Goal: Contribute content: Add original content to the website for others to see

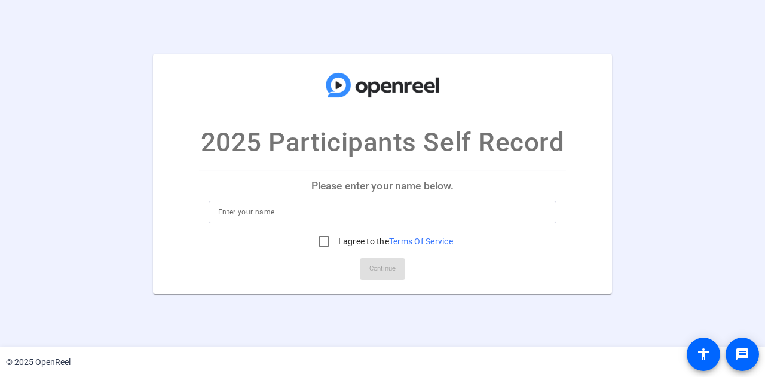
click at [394, 185] on p "Please enter your name below." at bounding box center [382, 185] width 367 height 29
click at [373, 219] on div at bounding box center [382, 212] width 329 height 23
type input "[PERSON_NAME]"
click at [322, 242] on input "I agree to the Terms Of Service" at bounding box center [324, 241] width 24 height 24
checkbox input "true"
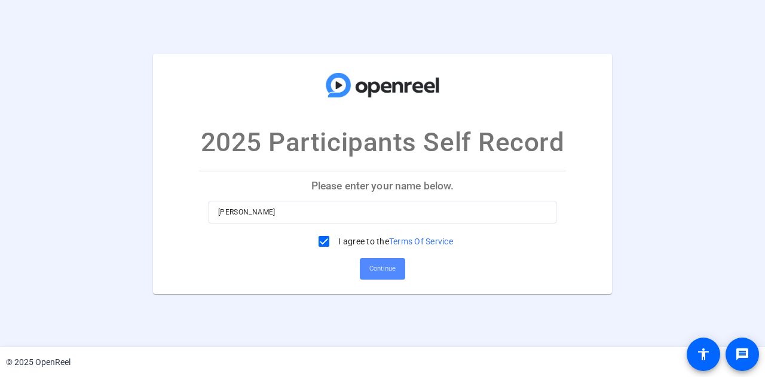
click at [398, 271] on span at bounding box center [382, 269] width 45 height 29
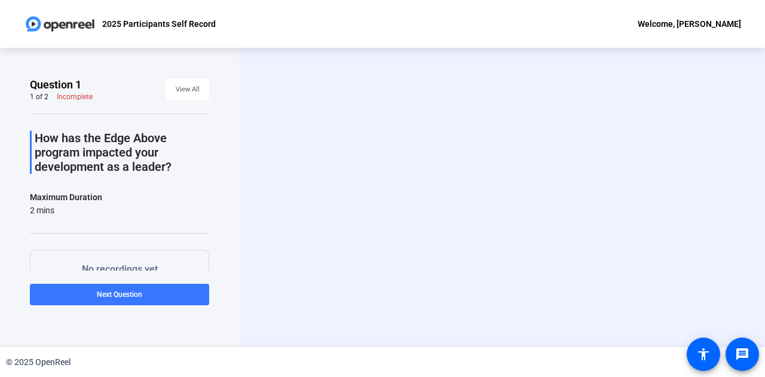
click at [377, 234] on div "Start Recording person Hide Overlay flip Flip Camera question_mark Question Cam…" at bounding box center [501, 197] width 447 height 101
click at [8, 128] on div "Question 1 1 of 2 Incomplete View All How has the Edge Above program impacted y…" at bounding box center [119, 197] width 239 height 299
click at [252, 246] on div "Start Recording person Hide Overlay flip Flip Camera question_mark Question Cam…" at bounding box center [502, 197] width 526 height 299
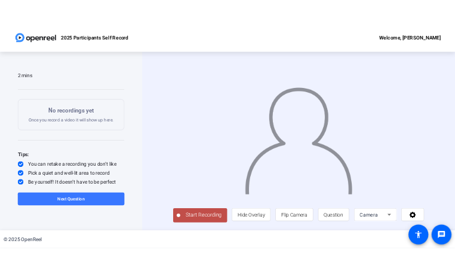
scroll to position [108, 0]
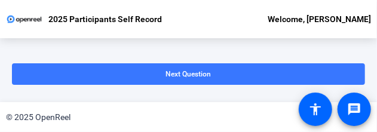
click at [376, 127] on div "© 2025 OpenReel" at bounding box center [188, 117] width 377 height 30
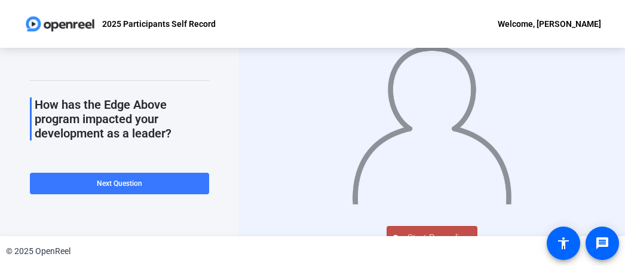
scroll to position [60, 0]
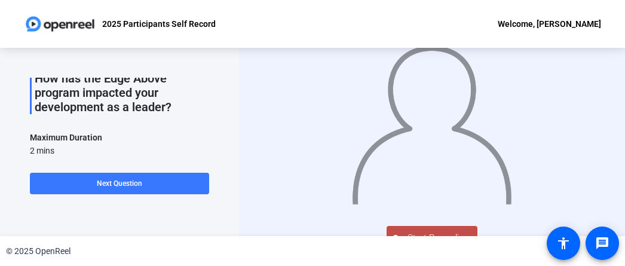
click at [440, 228] on button "Start Recording" at bounding box center [432, 238] width 91 height 24
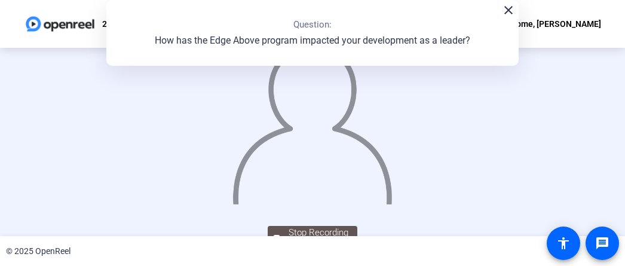
click at [508, 9] on mat-icon "close" at bounding box center [508, 10] width 14 height 14
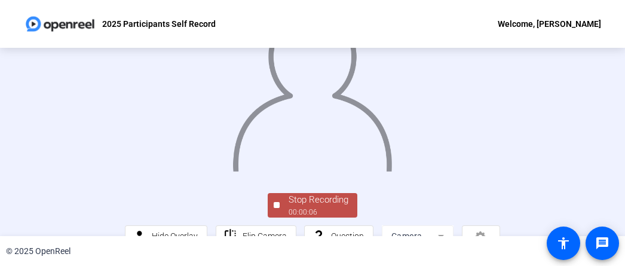
scroll to position [59, 0]
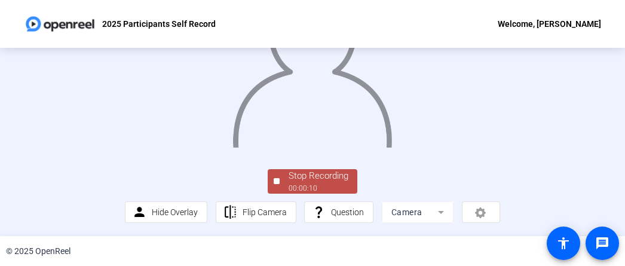
click at [280, 174] on span "Stop Recording 00:00:10" at bounding box center [319, 181] width 78 height 24
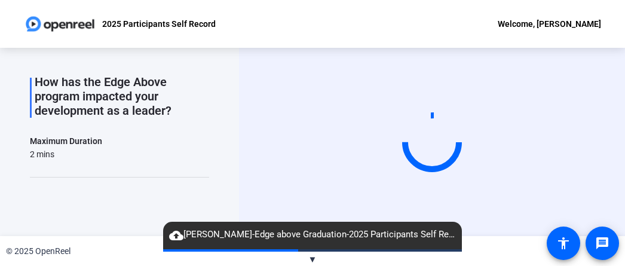
scroll to position [0, 0]
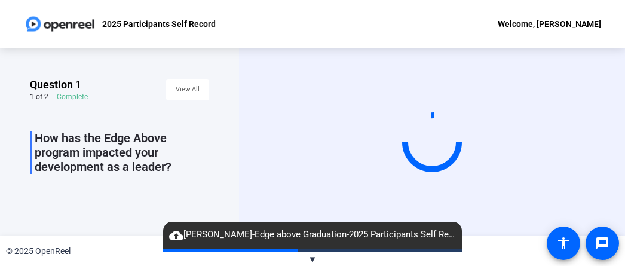
click at [78, 99] on div "Complete" at bounding box center [72, 97] width 31 height 10
click at [195, 86] on span at bounding box center [187, 89] width 43 height 29
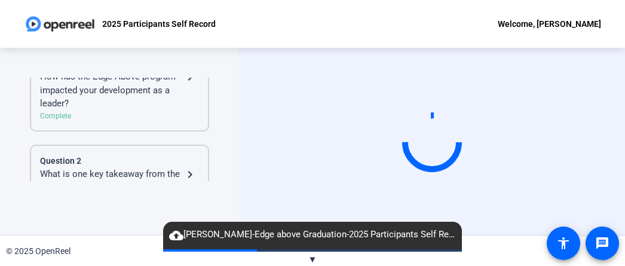
click at [141, 104] on div "How has the Edge Above program impacted your development as a leader?" at bounding box center [111, 90] width 143 height 41
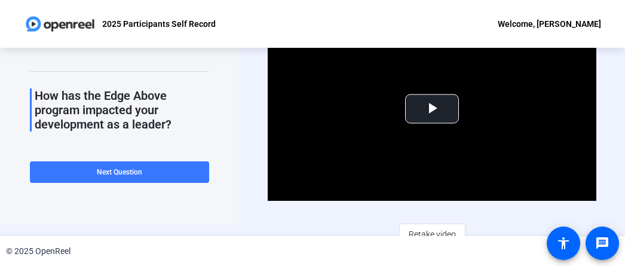
scroll to position [22, 0]
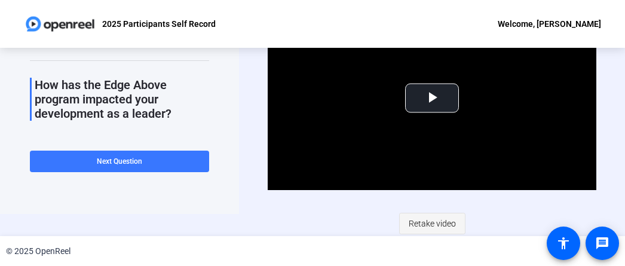
click at [432, 219] on span "Retake video" at bounding box center [432, 223] width 47 height 23
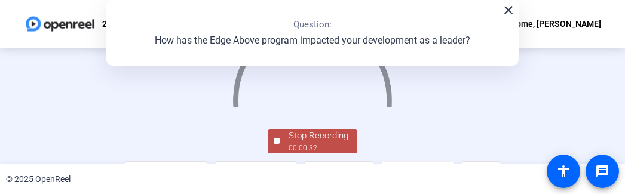
scroll to position [119, 0]
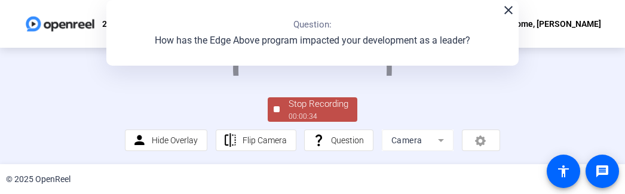
click at [295, 111] on div "Stop Recording" at bounding box center [319, 104] width 60 height 14
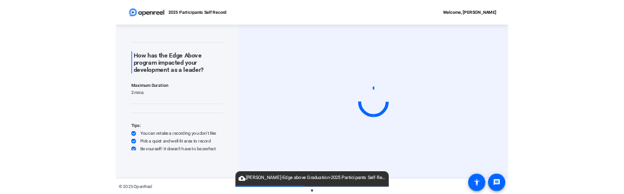
scroll to position [33, 0]
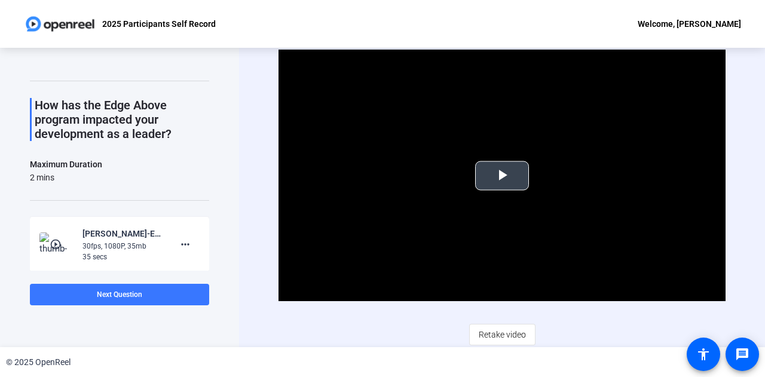
click at [502, 176] on span "Video Player" at bounding box center [502, 176] width 0 height 0
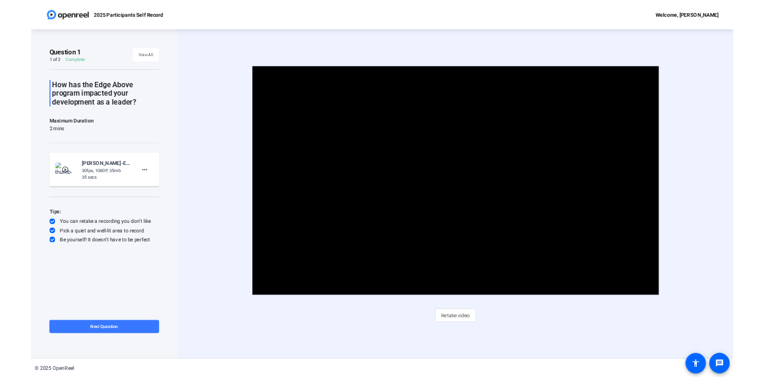
scroll to position [0, 0]
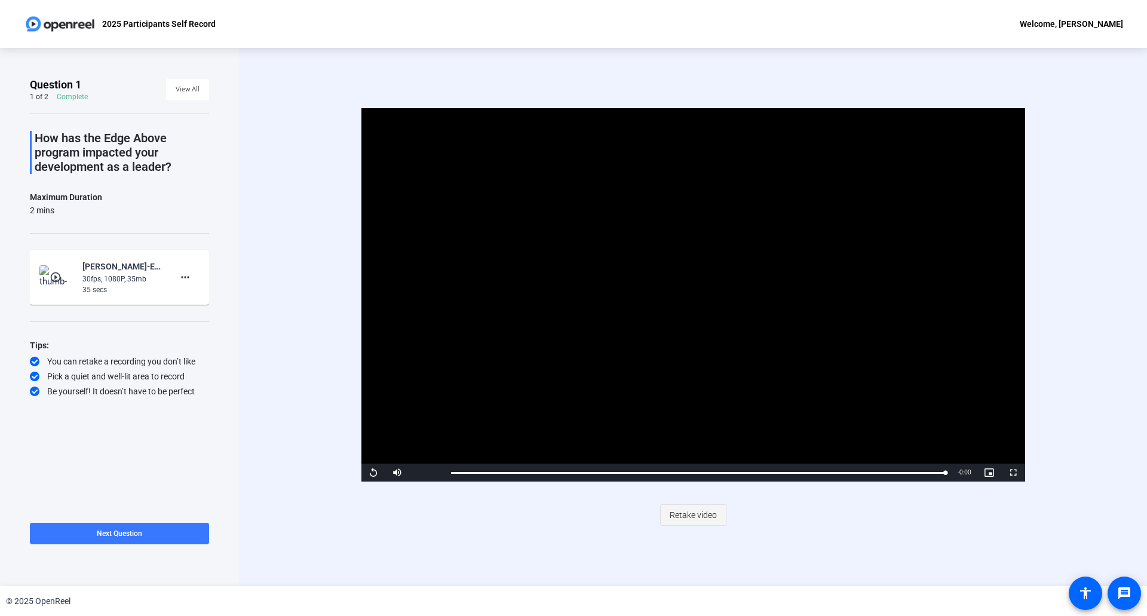
click at [691, 376] on span "Retake video" at bounding box center [693, 515] width 47 height 23
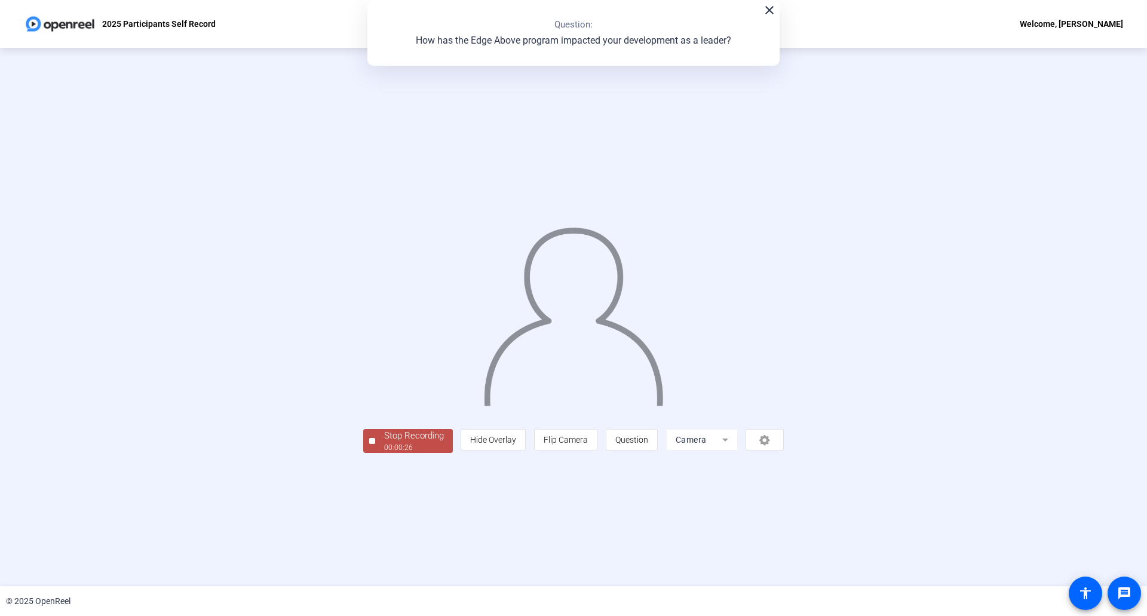
click at [384, 376] on div "00:00:26" at bounding box center [414, 447] width 60 height 11
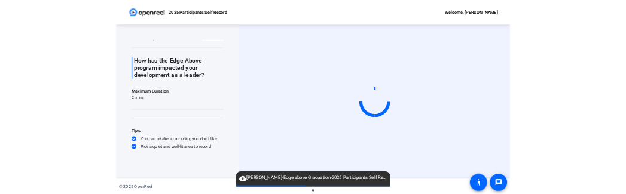
scroll to position [33, 0]
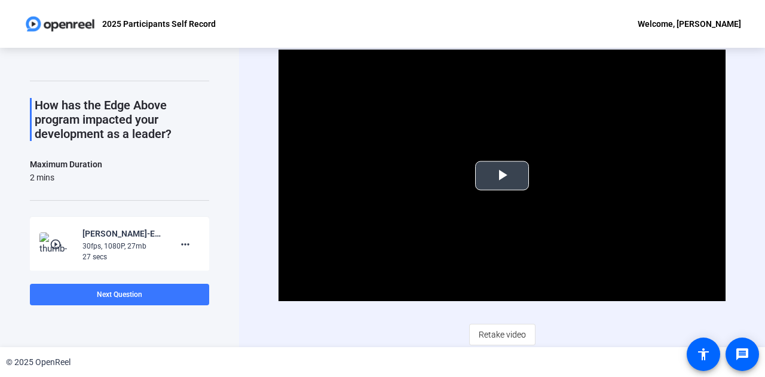
click at [502, 176] on span "Video Player" at bounding box center [502, 176] width 0 height 0
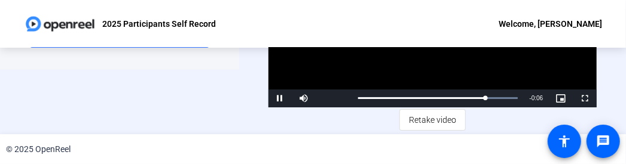
scroll to position [0, 0]
click at [441, 122] on span "Retake video" at bounding box center [432, 120] width 47 height 23
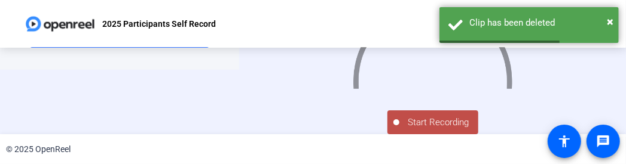
scroll to position [34, 0]
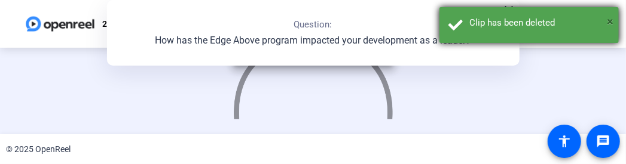
click at [610, 20] on span "×" at bounding box center [609, 21] width 7 height 14
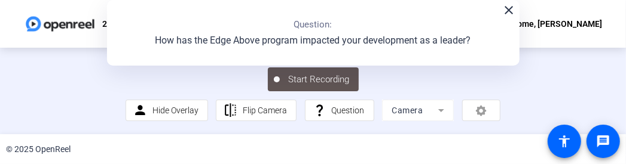
scroll to position [150, 0]
click at [508, 14] on mat-icon "close" at bounding box center [509, 10] width 14 height 14
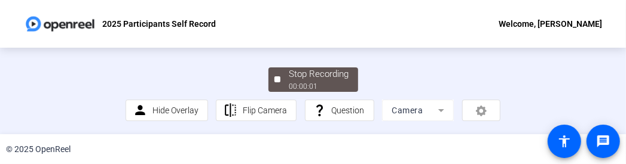
scroll to position [151, 0]
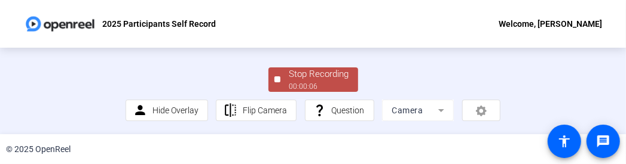
click at [274, 79] on div at bounding box center [277, 79] width 6 height 6
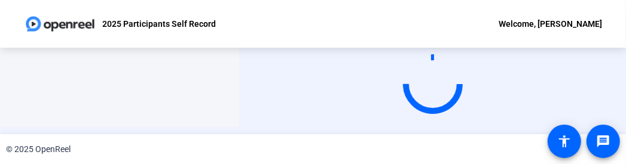
scroll to position [0, 0]
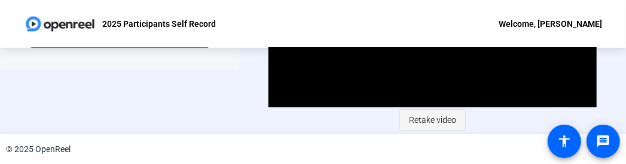
click at [437, 121] on span "Retake video" at bounding box center [432, 120] width 47 height 23
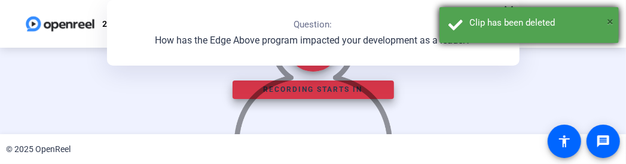
click at [608, 24] on span "×" at bounding box center [609, 21] width 7 height 14
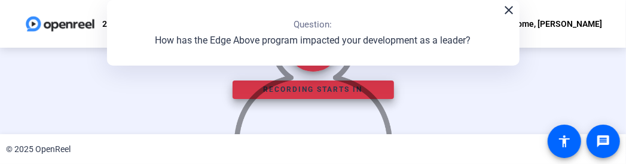
click at [505, 14] on mat-icon "close" at bounding box center [509, 10] width 14 height 14
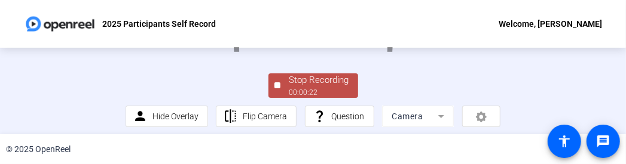
scroll to position [119, 0]
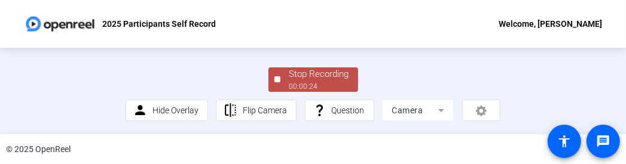
click at [291, 81] on div "Stop Recording" at bounding box center [319, 75] width 60 height 14
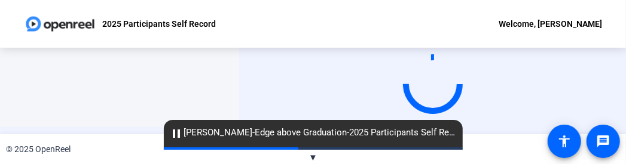
scroll to position [0, 0]
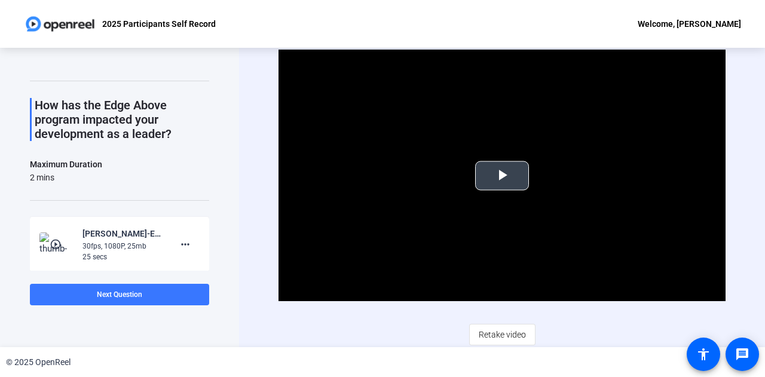
click at [502, 176] on span "Video Player" at bounding box center [502, 176] width 0 height 0
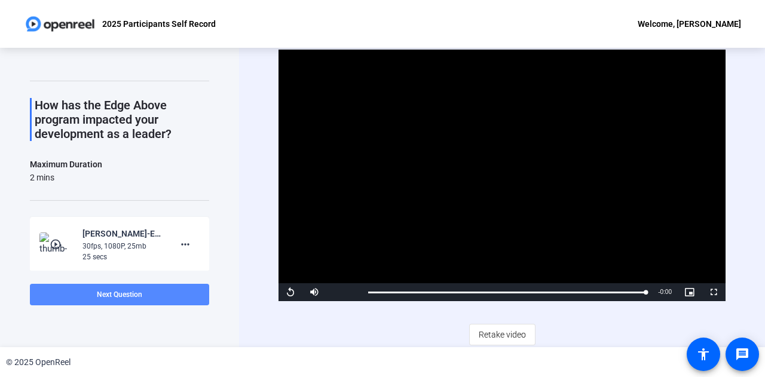
click at [122, 296] on span "Next Question" at bounding box center [119, 294] width 45 height 8
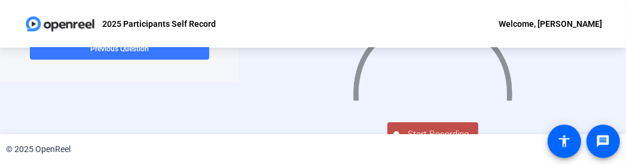
scroll to position [107, 0]
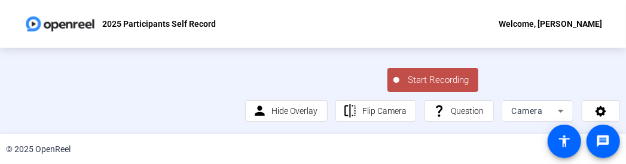
click at [441, 82] on span "Start Recording" at bounding box center [438, 80] width 79 height 14
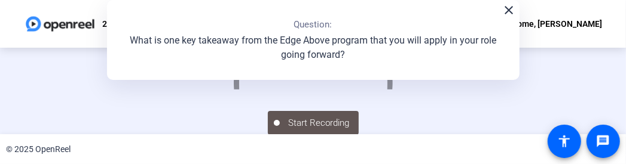
click at [507, 13] on mat-icon "close" at bounding box center [509, 10] width 14 height 14
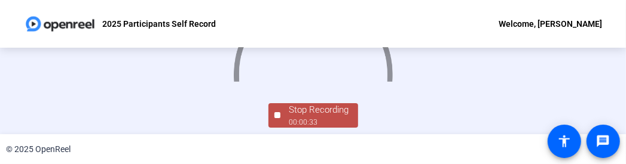
scroll to position [151, 0]
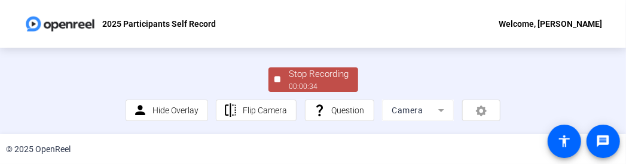
click at [294, 77] on div "Stop Recording" at bounding box center [319, 75] width 60 height 14
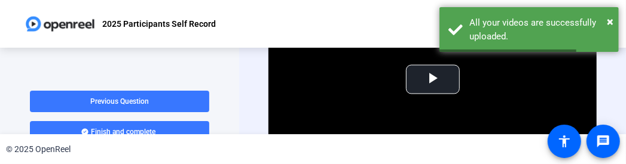
scroll to position [65, 0]
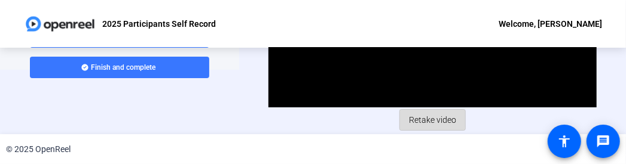
click at [433, 116] on span "Retake video" at bounding box center [432, 120] width 47 height 23
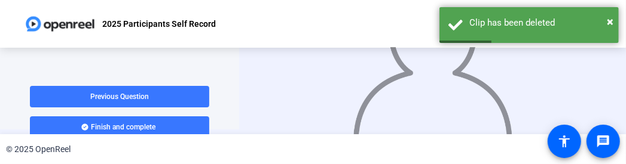
scroll to position [0, 0]
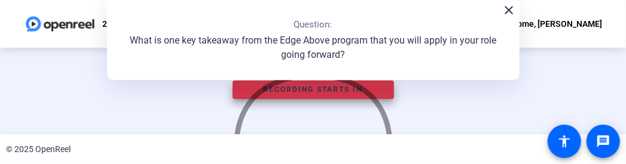
click at [503, 10] on mat-icon "close" at bounding box center [509, 10] width 14 height 14
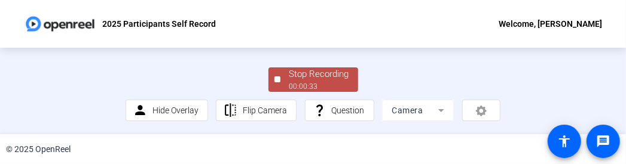
scroll to position [151, 0]
click at [289, 78] on div "Stop Recording" at bounding box center [319, 75] width 60 height 14
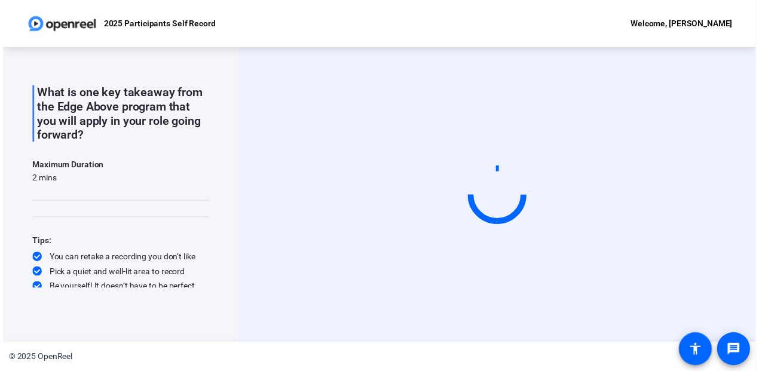
scroll to position [47, 0]
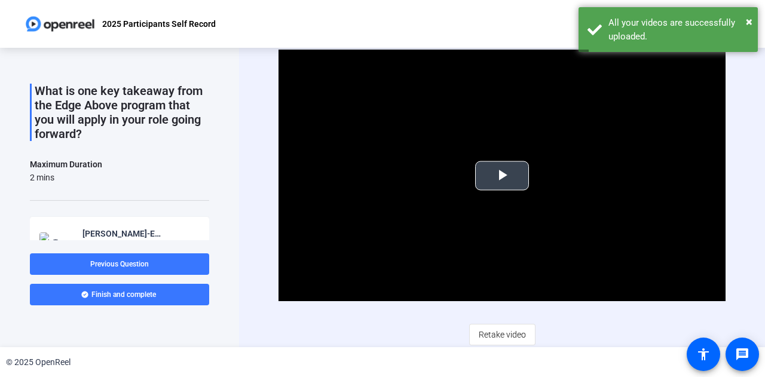
click at [502, 176] on span "Video Player" at bounding box center [502, 176] width 0 height 0
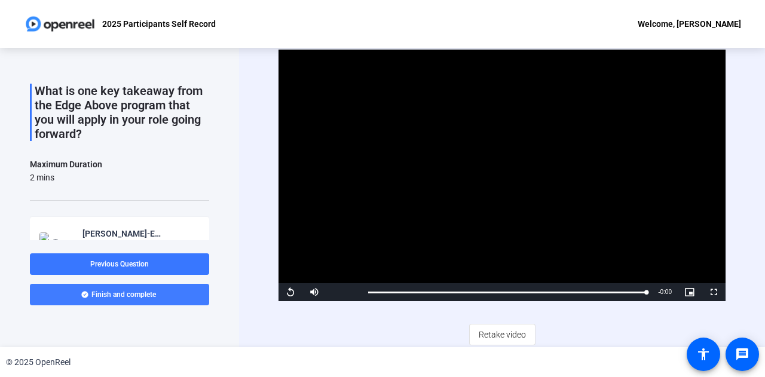
click at [161, 295] on span at bounding box center [119, 294] width 179 height 29
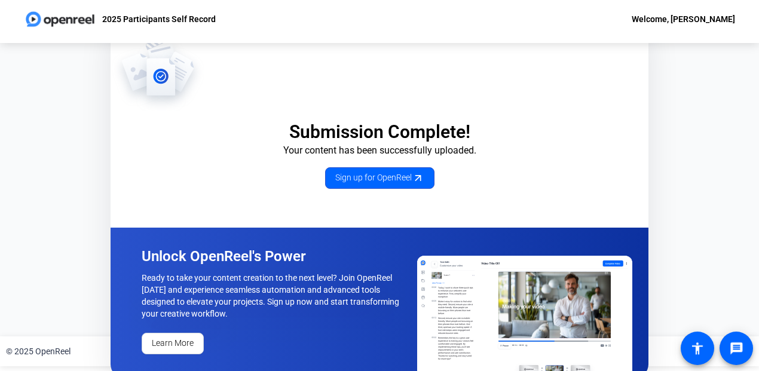
scroll to position [0, 0]
